Goal: Use online tool/utility: Utilize a website feature to perform a specific function

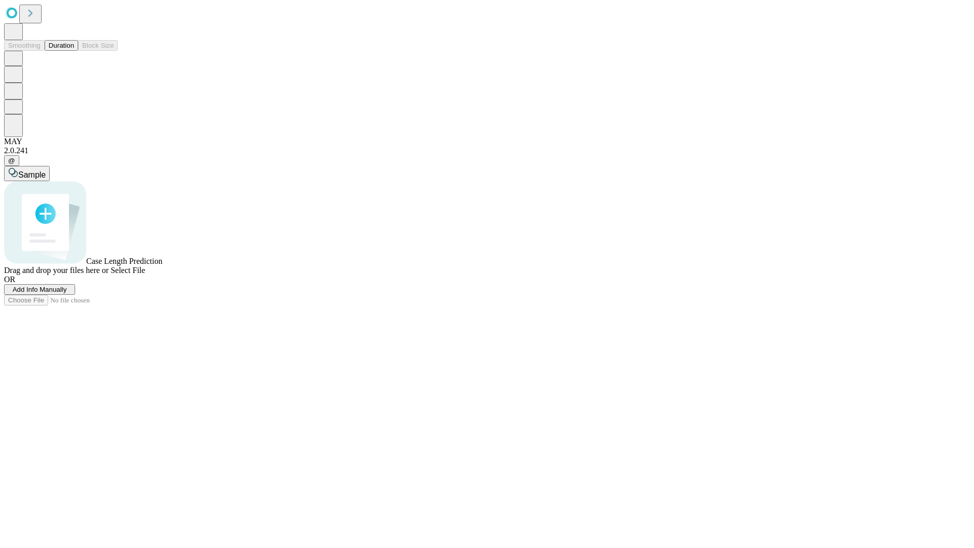
click at [74, 51] on button "Duration" at bounding box center [61, 45] width 33 height 11
click at [145, 275] on span "Select File" at bounding box center [128, 270] width 35 height 9
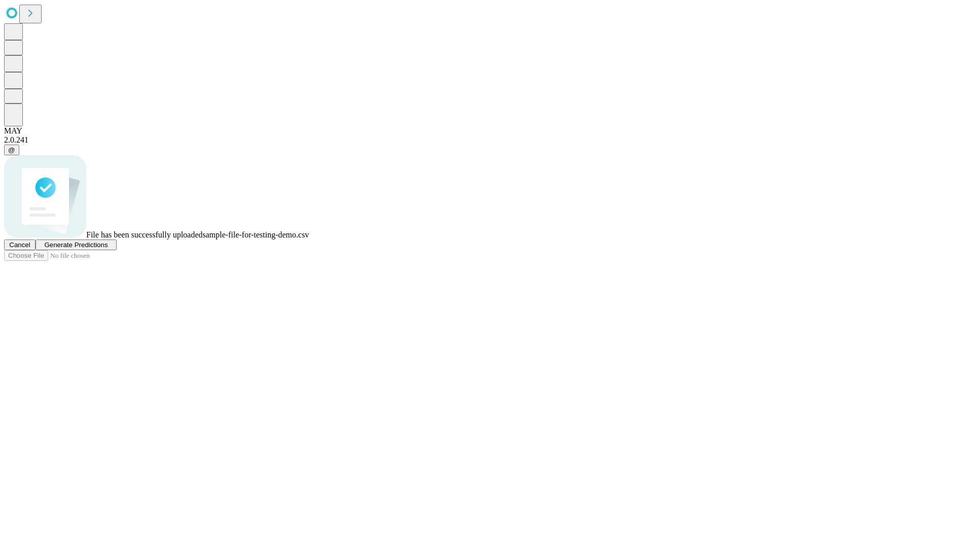
click at [108, 249] on span "Generate Predictions" at bounding box center [75, 245] width 63 height 8
